Goal: Find specific page/section: Find specific page/section

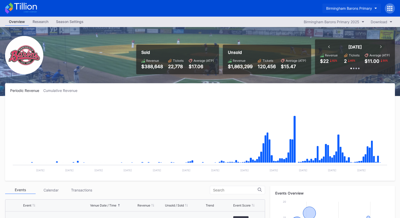
click at [360, 9] on div "Birmingham Barons Primary" at bounding box center [349, 8] width 46 height 4
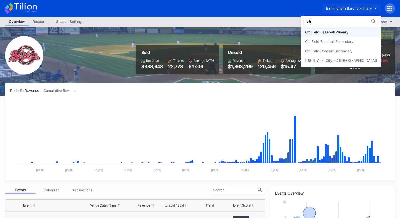
type input "citi"
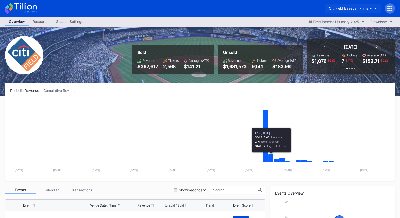
click at [371, 6] on button "Citi Field Baseball Primary" at bounding box center [353, 8] width 56 height 9
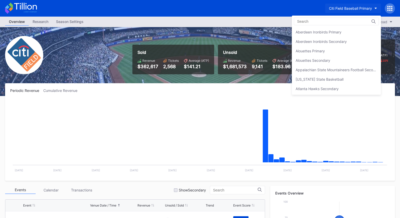
scroll to position [282, 0]
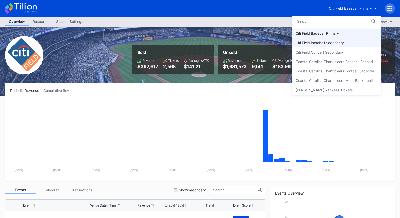
click at [347, 42] on div "Citi Field Baseball Secondary" at bounding box center [336, 42] width 89 height 9
